Goal: Task Accomplishment & Management: Manage account settings

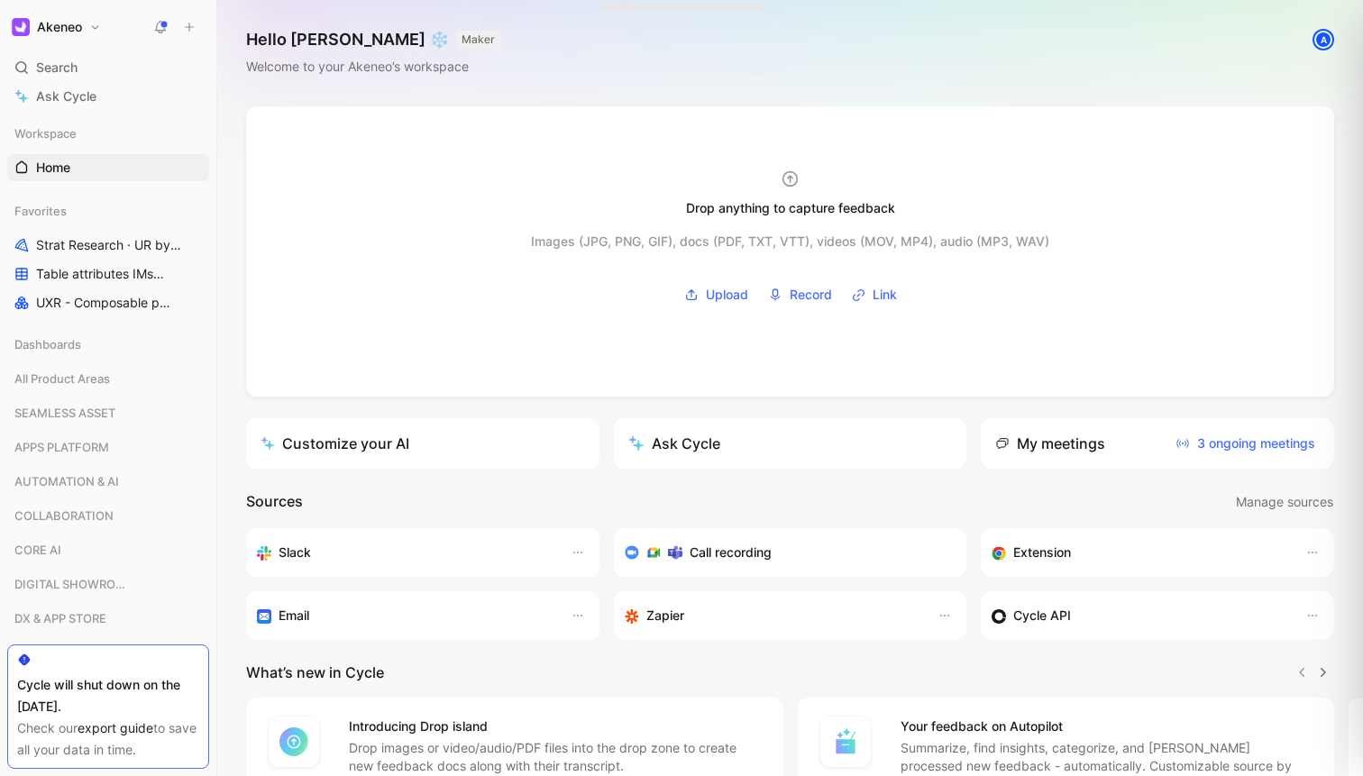
click at [97, 37] on button "Akeneo" at bounding box center [56, 26] width 98 height 25
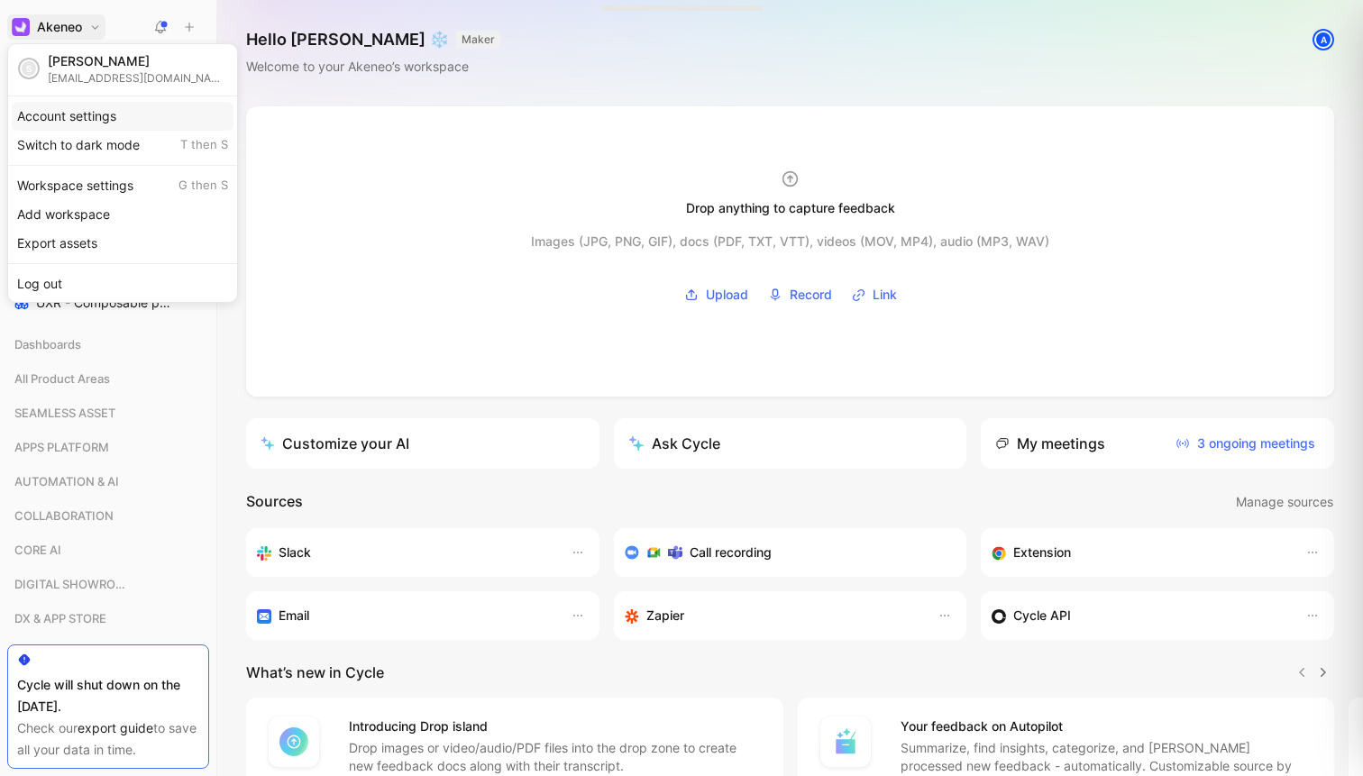
click at [156, 121] on div "Account settings" at bounding box center [123, 116] width 222 height 29
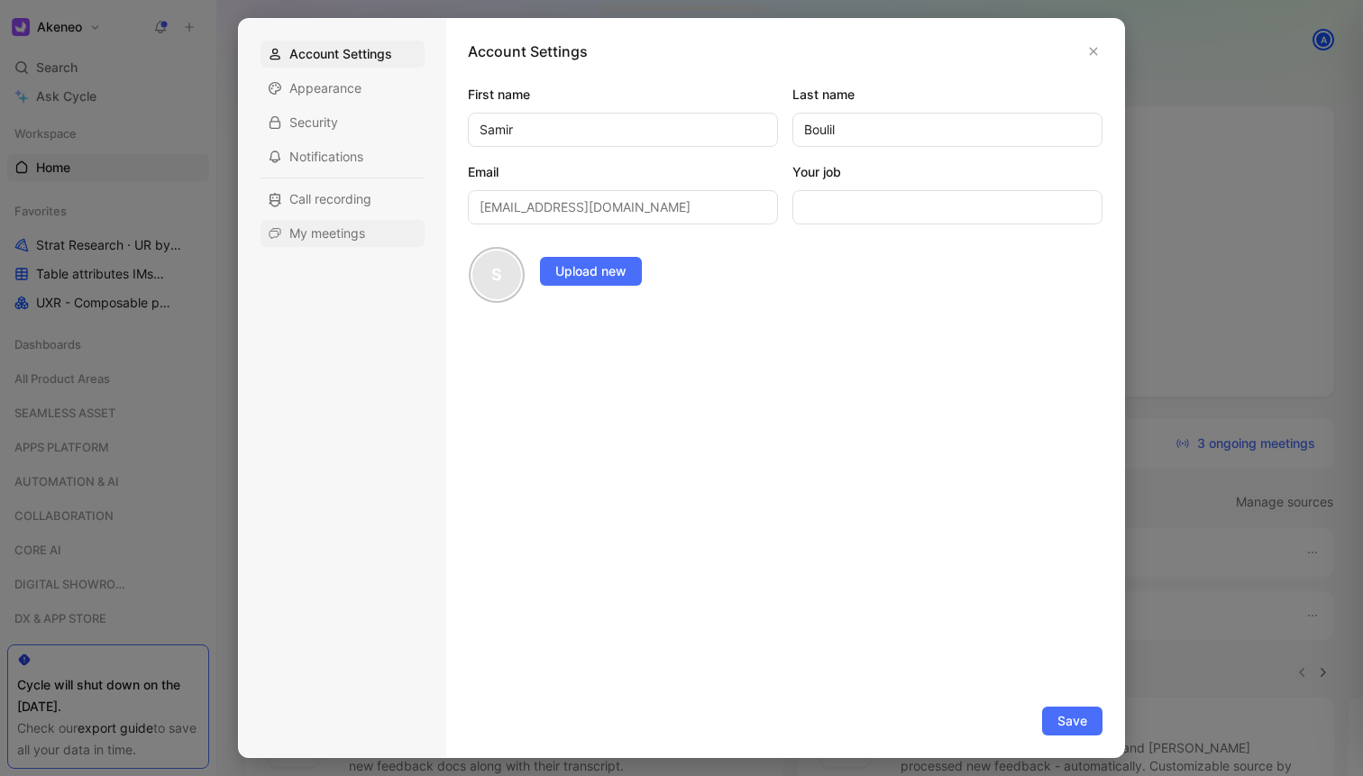
click at [329, 238] on span "My meetings" at bounding box center [327, 234] width 76 height 18
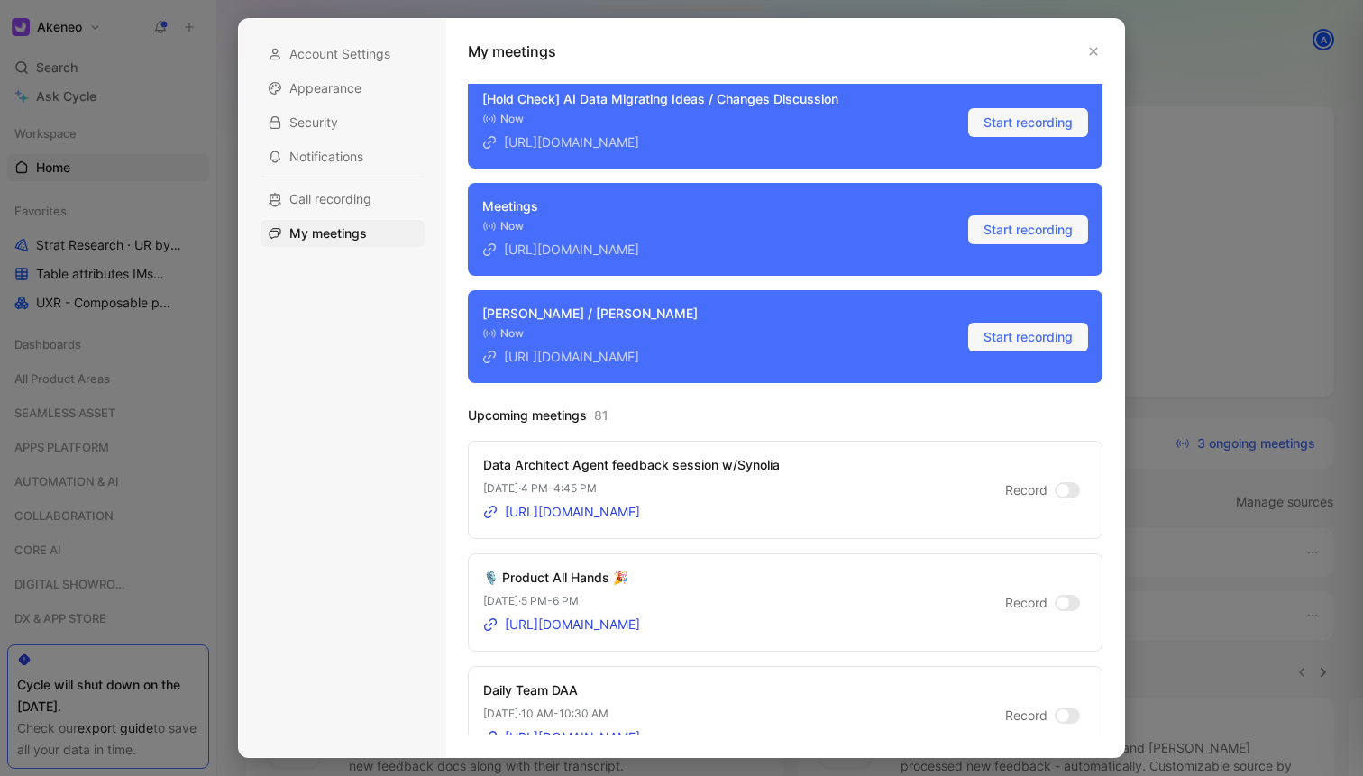
scroll to position [127, 0]
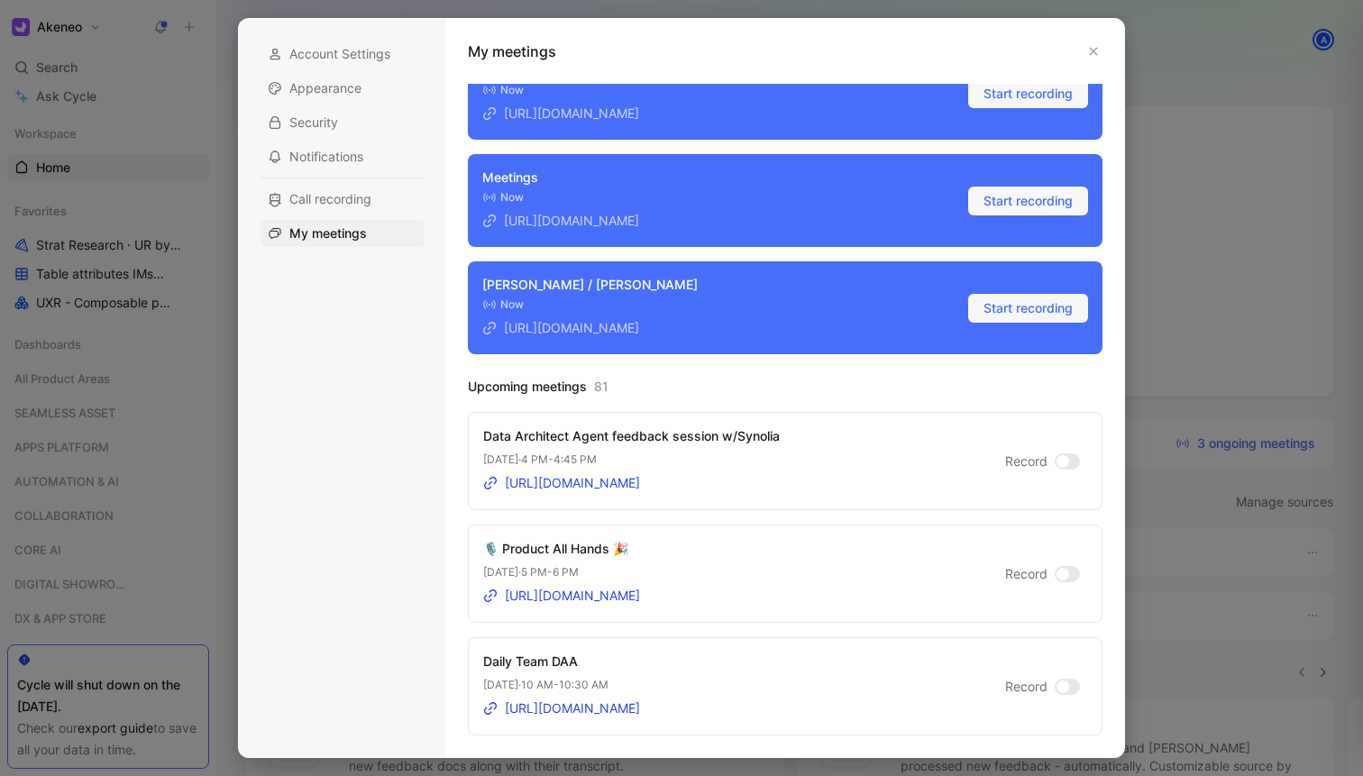
click at [1062, 463] on div at bounding box center [1063, 461] width 13 height 13
click at [0, 0] on input "Record" at bounding box center [0, 0] width 0 height 0
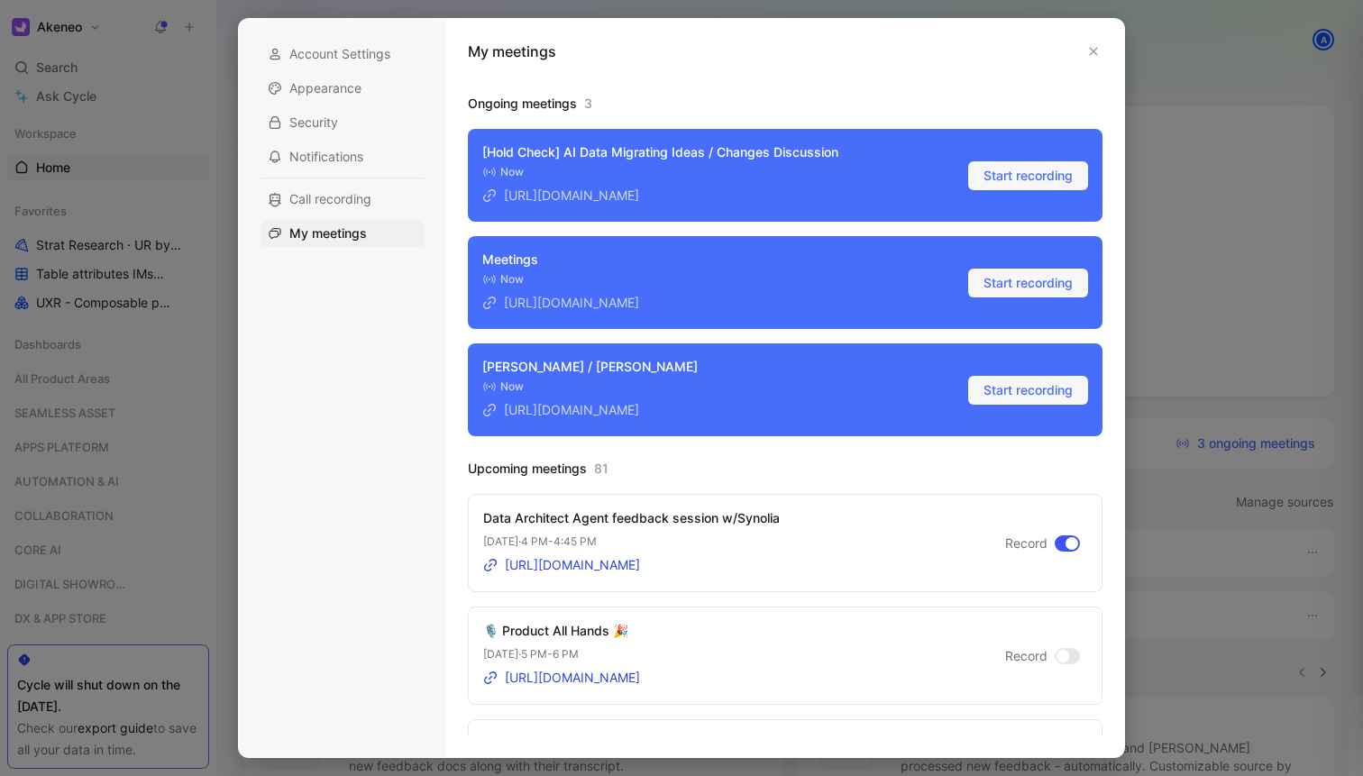
scroll to position [0, 0]
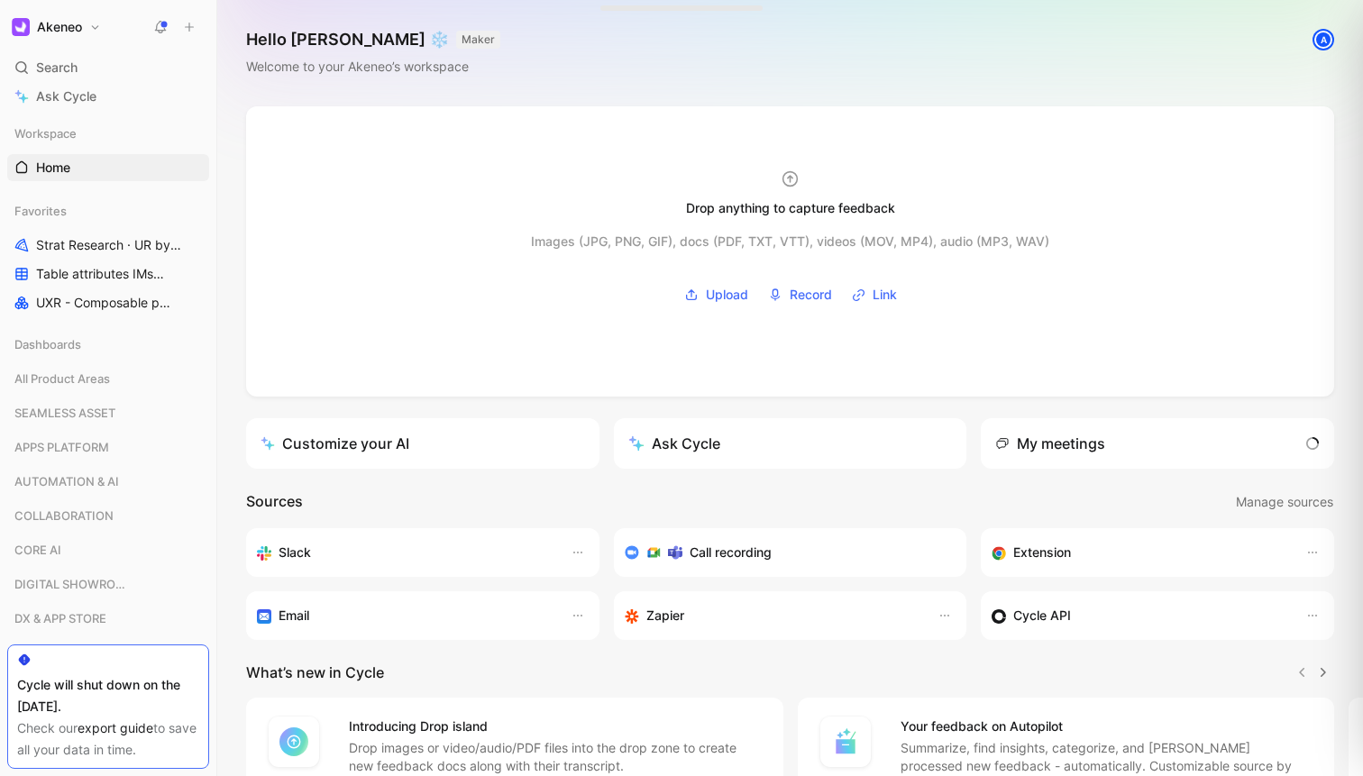
click at [81, 30] on h1 "Akeneo" at bounding box center [59, 27] width 45 height 16
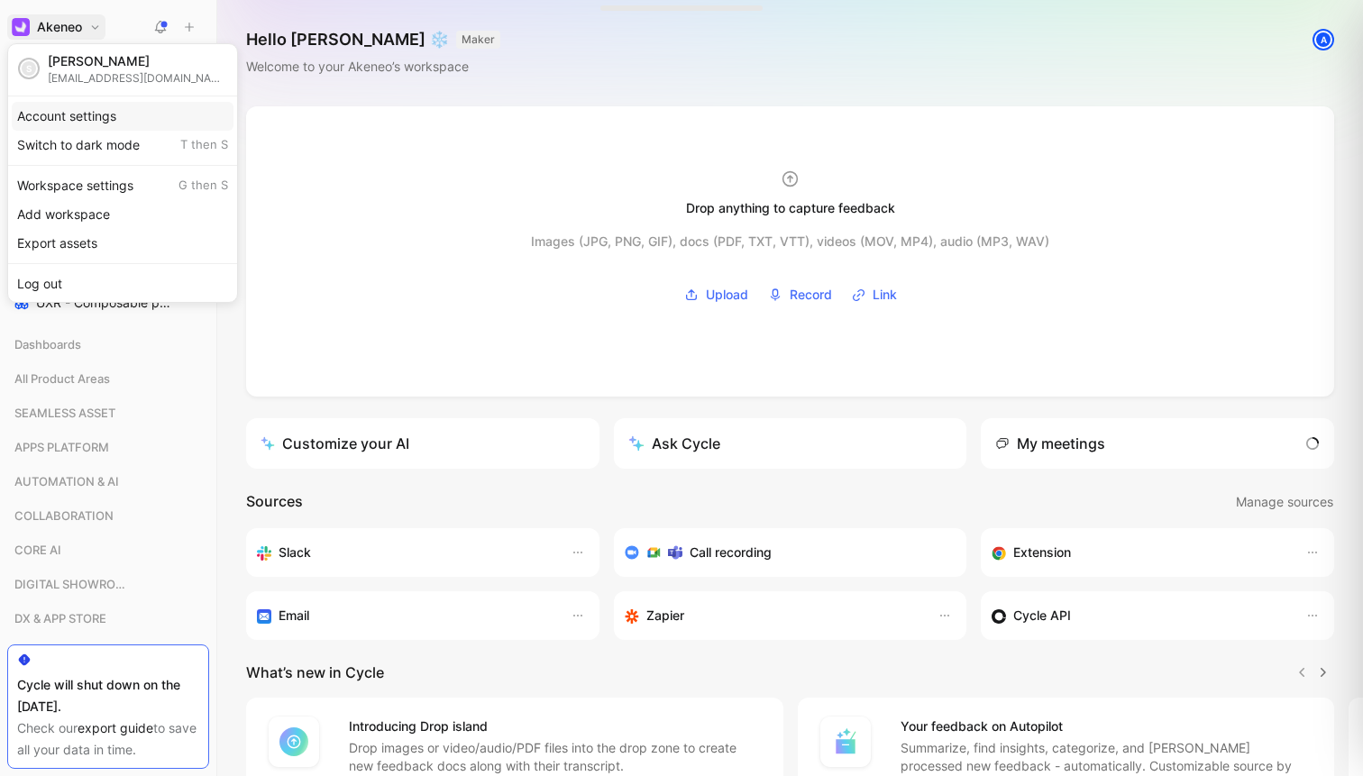
click at [145, 120] on div "Account settings" at bounding box center [123, 116] width 222 height 29
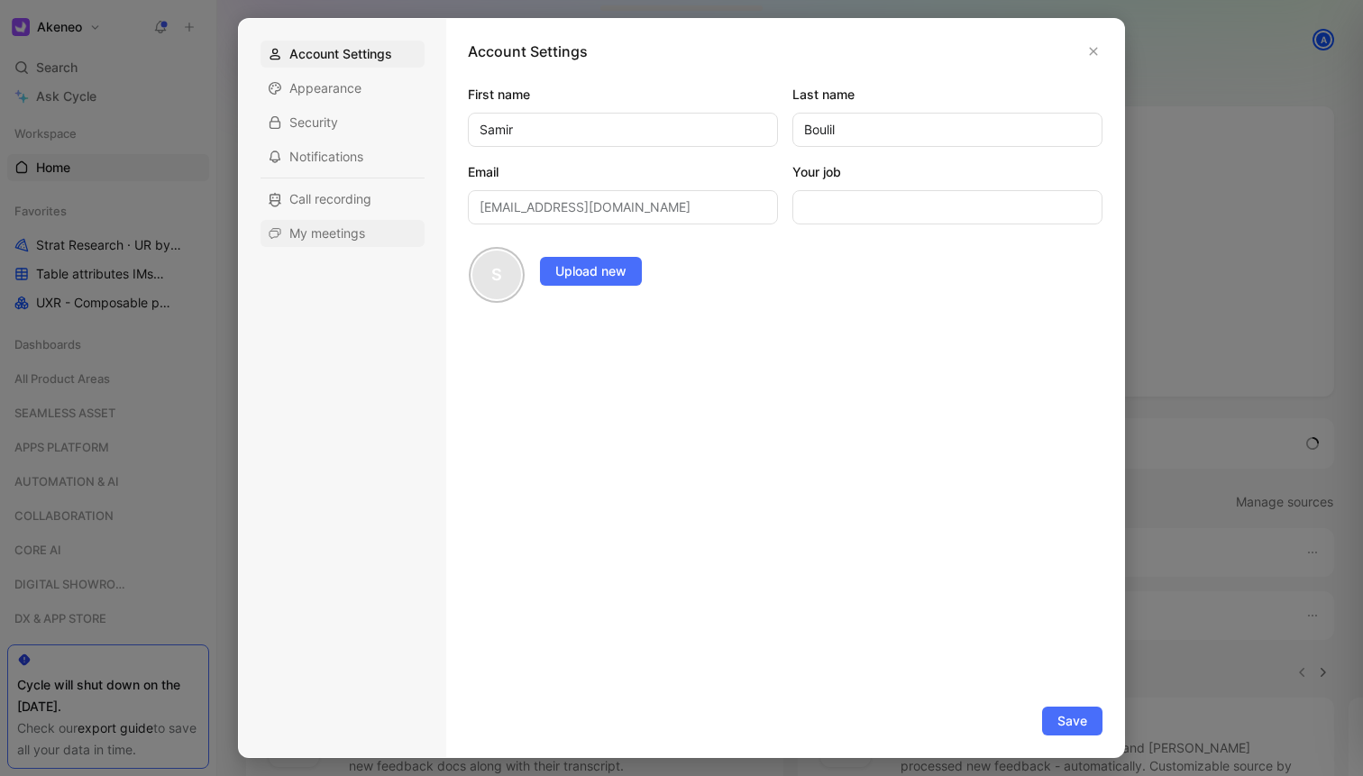
click at [330, 237] on span "My meetings" at bounding box center [327, 234] width 76 height 18
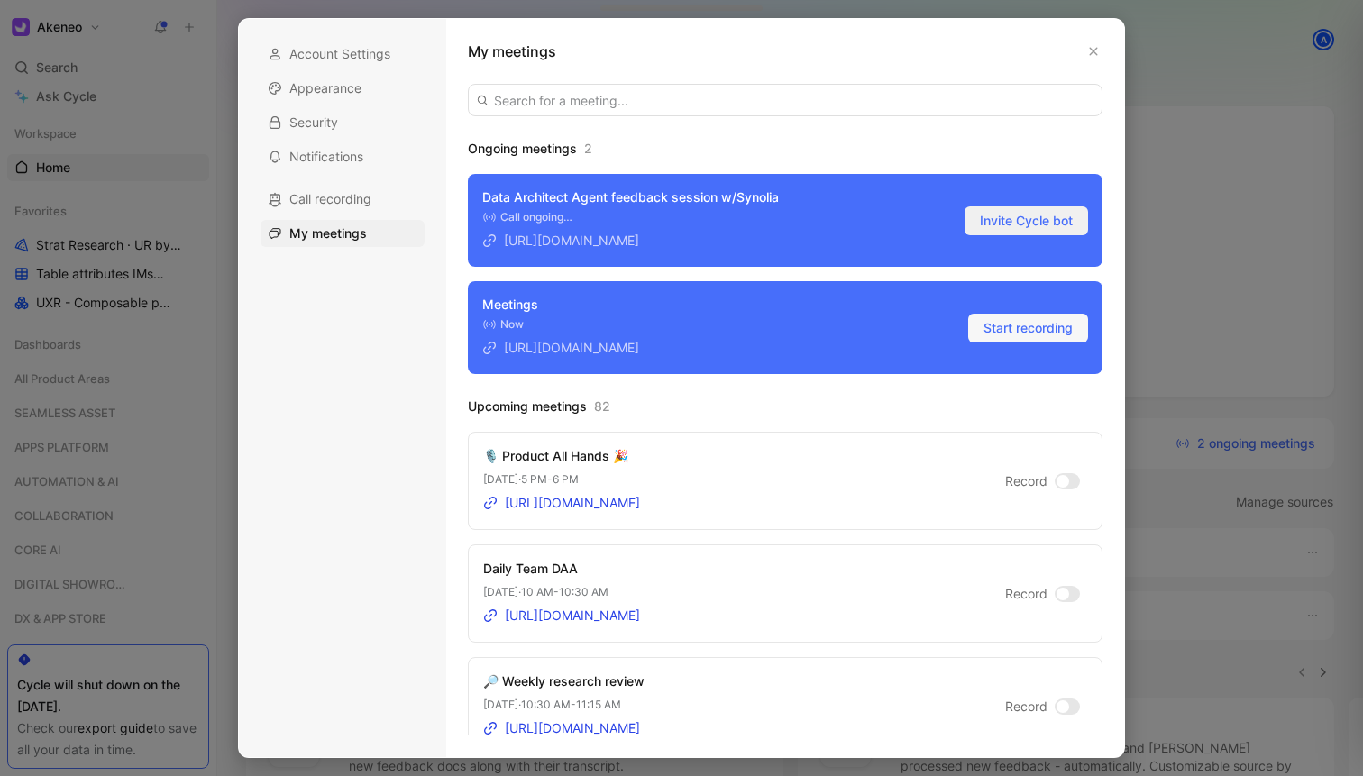
click at [1060, 223] on span "Invite Cycle bot" at bounding box center [1026, 221] width 93 height 22
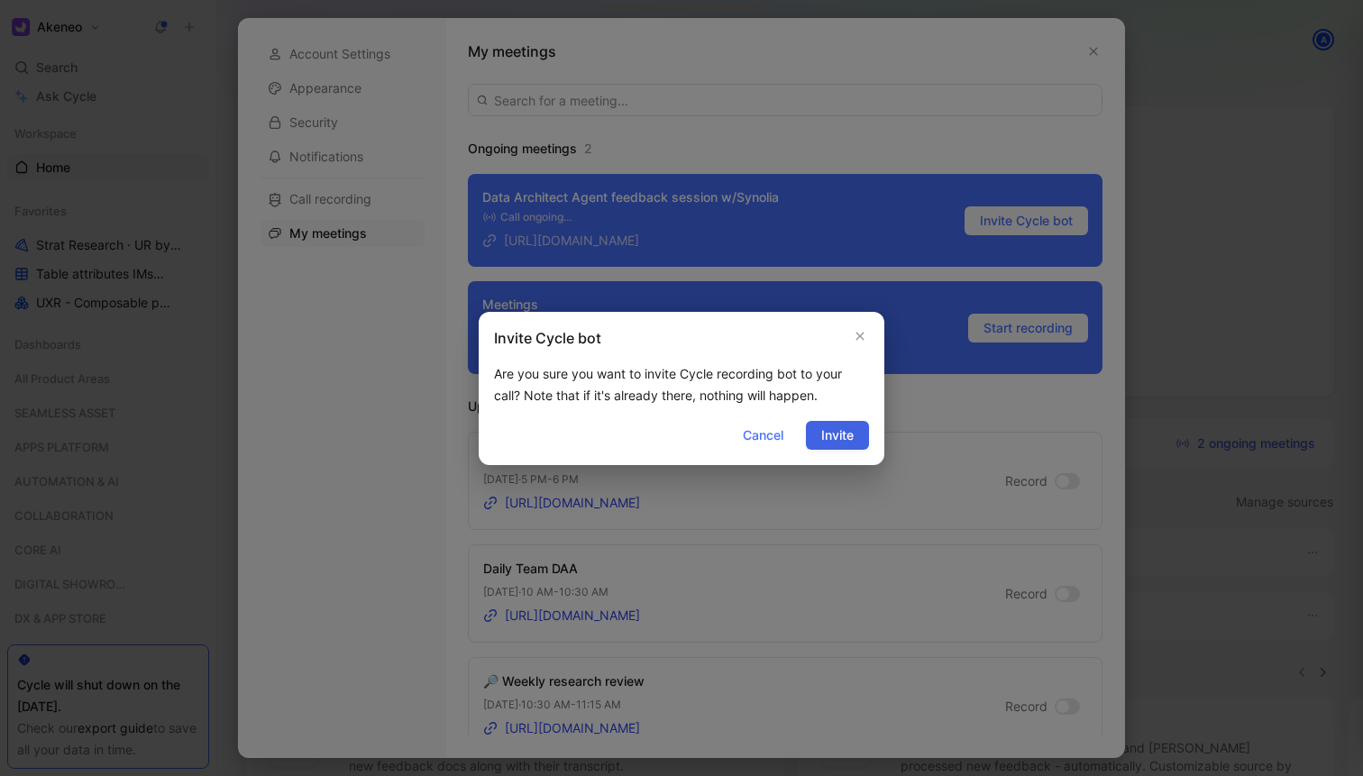
click at [844, 431] on span "Invite" at bounding box center [837, 436] width 32 height 22
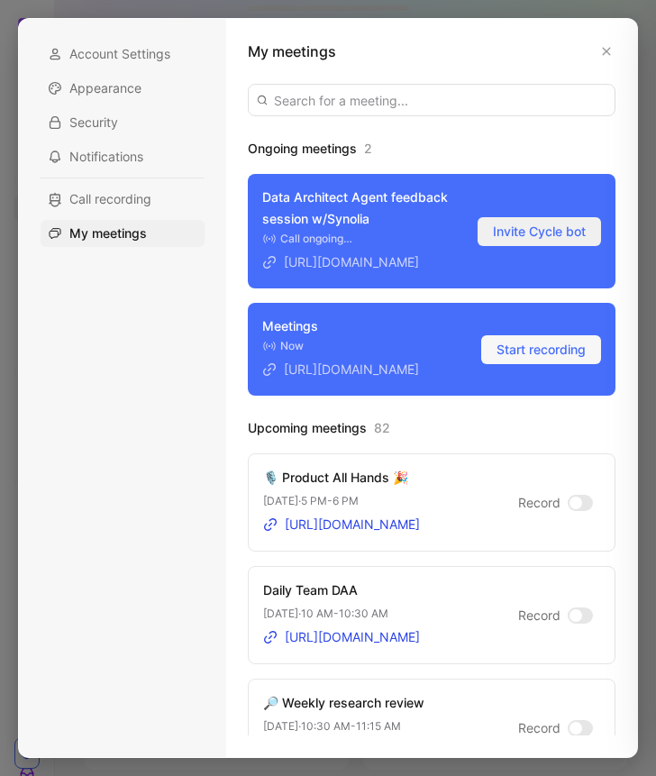
click at [545, 240] on span "Invite Cycle bot" at bounding box center [539, 232] width 93 height 22
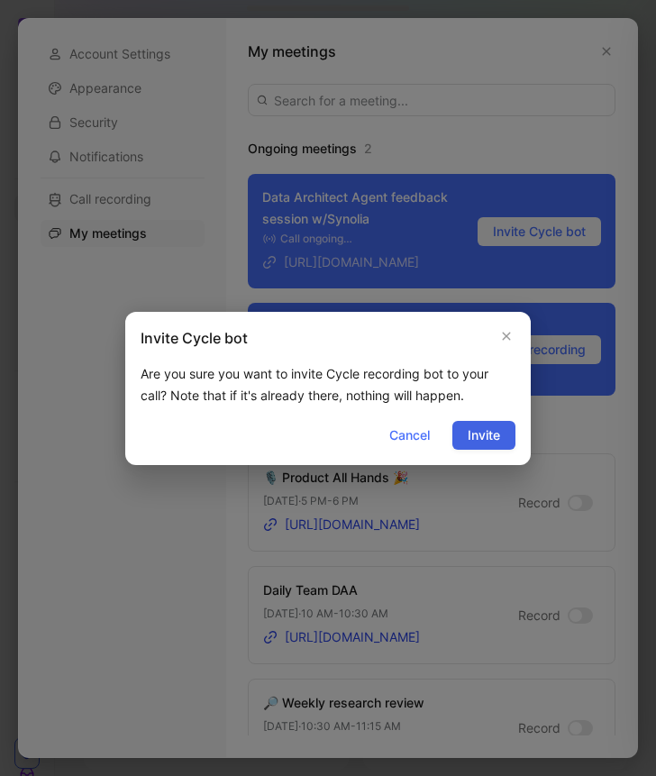
click at [484, 427] on span "Invite" at bounding box center [484, 436] width 32 height 22
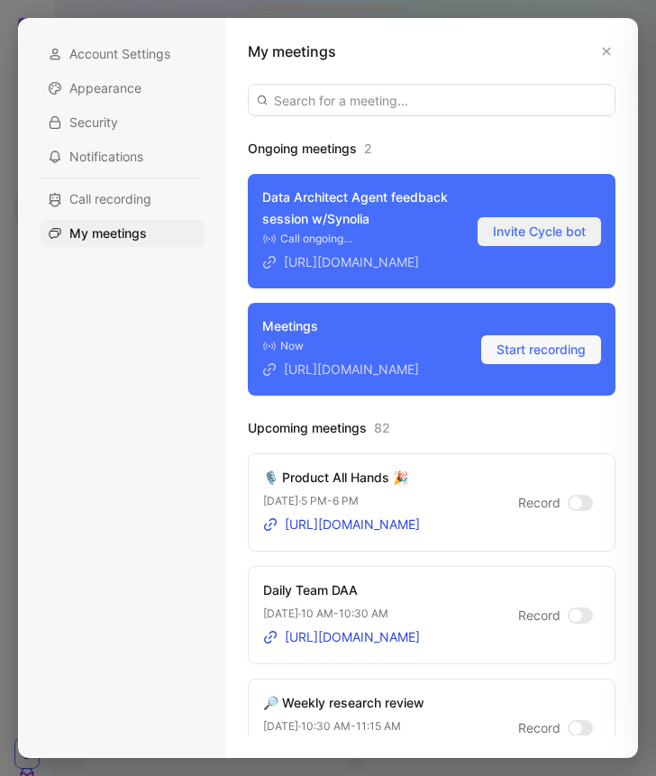
click at [563, 243] on span "Invite Cycle bot" at bounding box center [539, 232] width 93 height 22
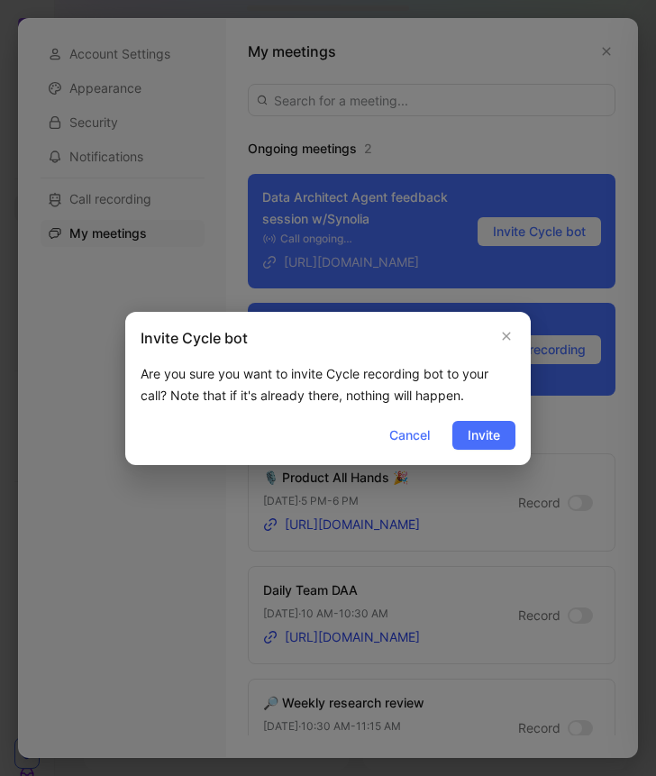
click at [494, 444] on span "Invite" at bounding box center [484, 436] width 32 height 22
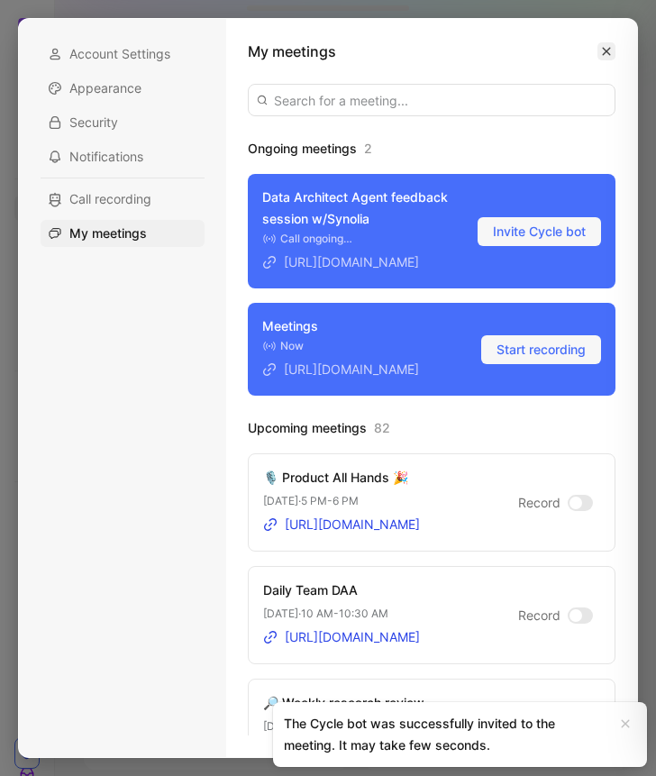
click at [607, 51] on icon "button" at bounding box center [607, 52] width 8 height 8
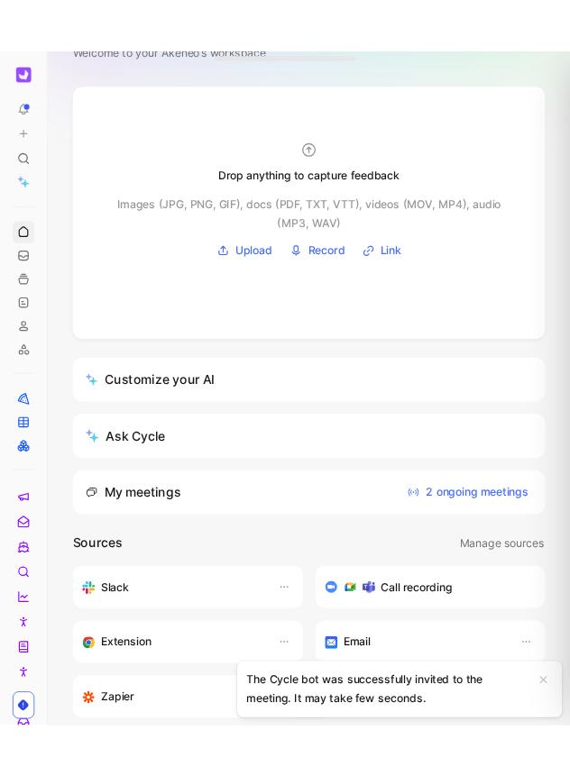
scroll to position [270, 0]
